Goal: Task Accomplishment & Management: Use online tool/utility

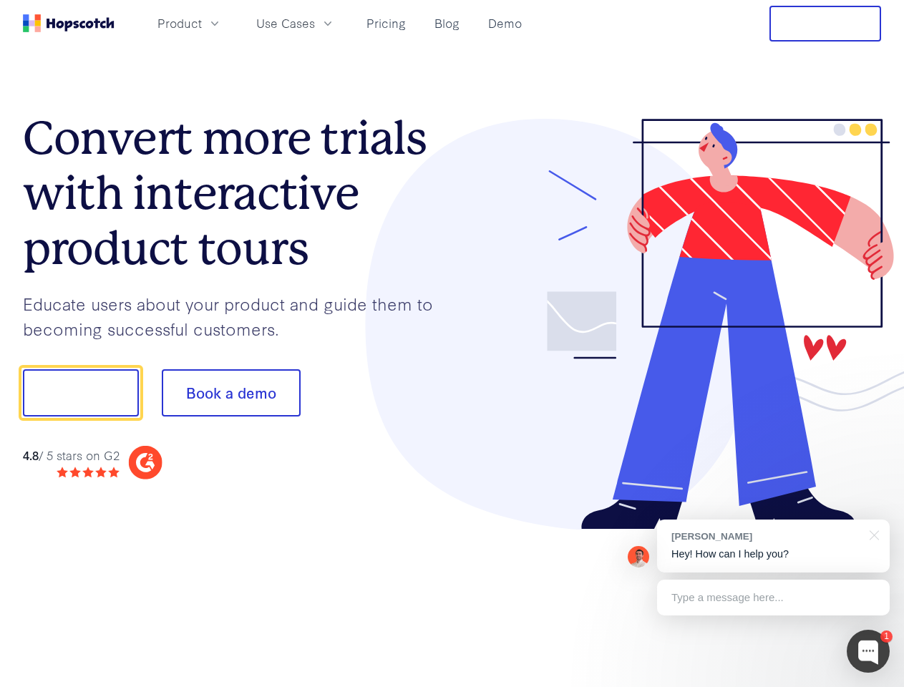
click at [452, 344] on div at bounding box center [667, 325] width 430 height 412
click at [202, 23] on span "Product" at bounding box center [180, 23] width 44 height 18
click at [315, 23] on span "Use Cases" at bounding box center [285, 23] width 59 height 18
click at [825, 24] on button "Free Trial" at bounding box center [826, 24] width 112 height 36
click at [80, 393] on button "Show me!" at bounding box center [81, 392] width 116 height 47
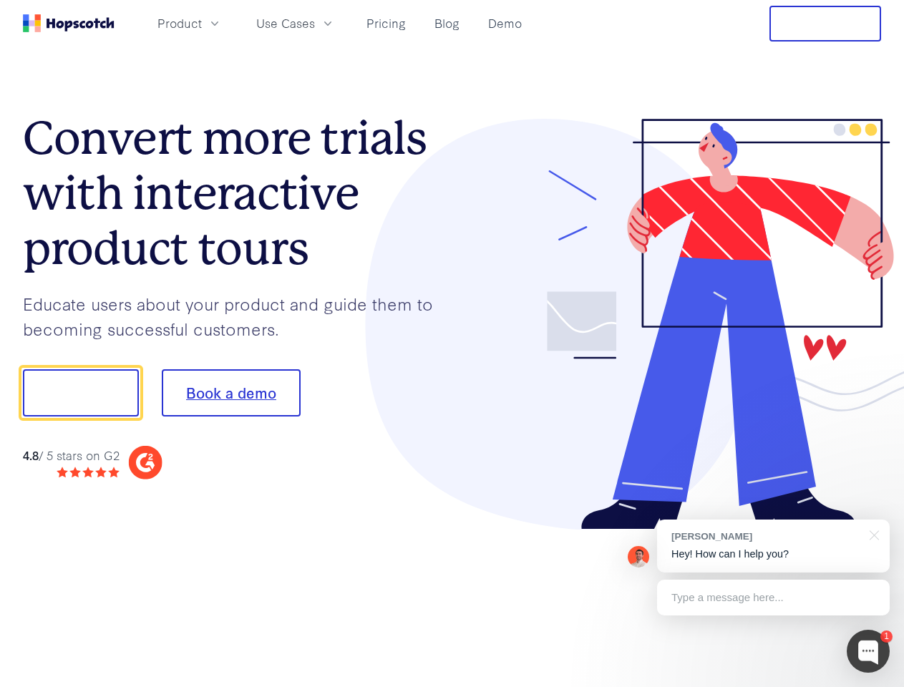
click at [231, 393] on button "Book a demo" at bounding box center [231, 392] width 139 height 47
click at [868, 652] on div at bounding box center [868, 651] width 43 height 43
click at [773, 546] on div "[PERSON_NAME] Hey! How can I help you?" at bounding box center [773, 546] width 233 height 53
click at [872, 534] on div at bounding box center [755, 391] width 268 height 478
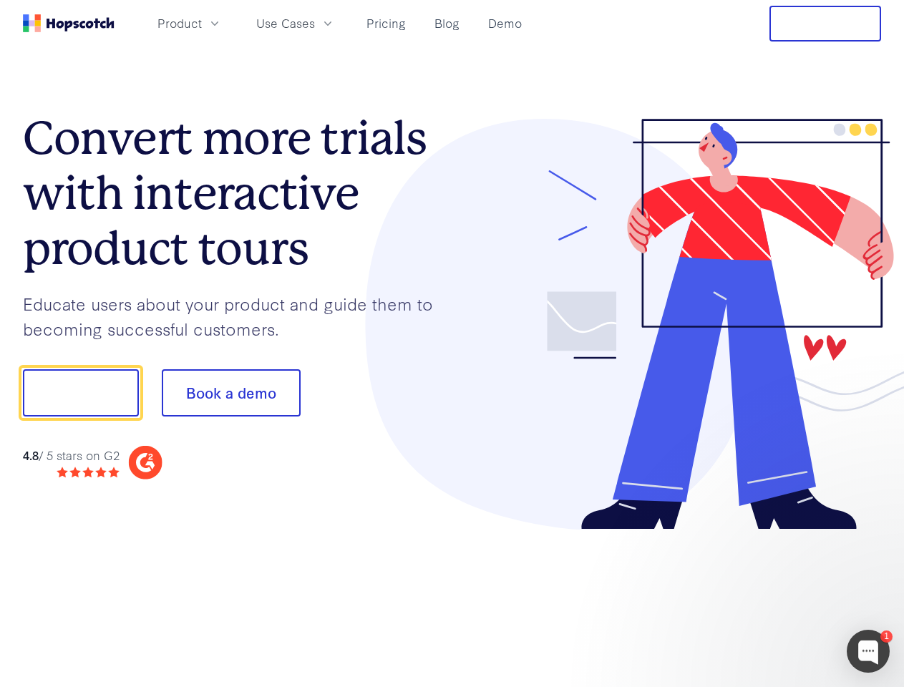
click at [773, 598] on div at bounding box center [755, 487] width 268 height 286
